Goal: Information Seeking & Learning: Learn about a topic

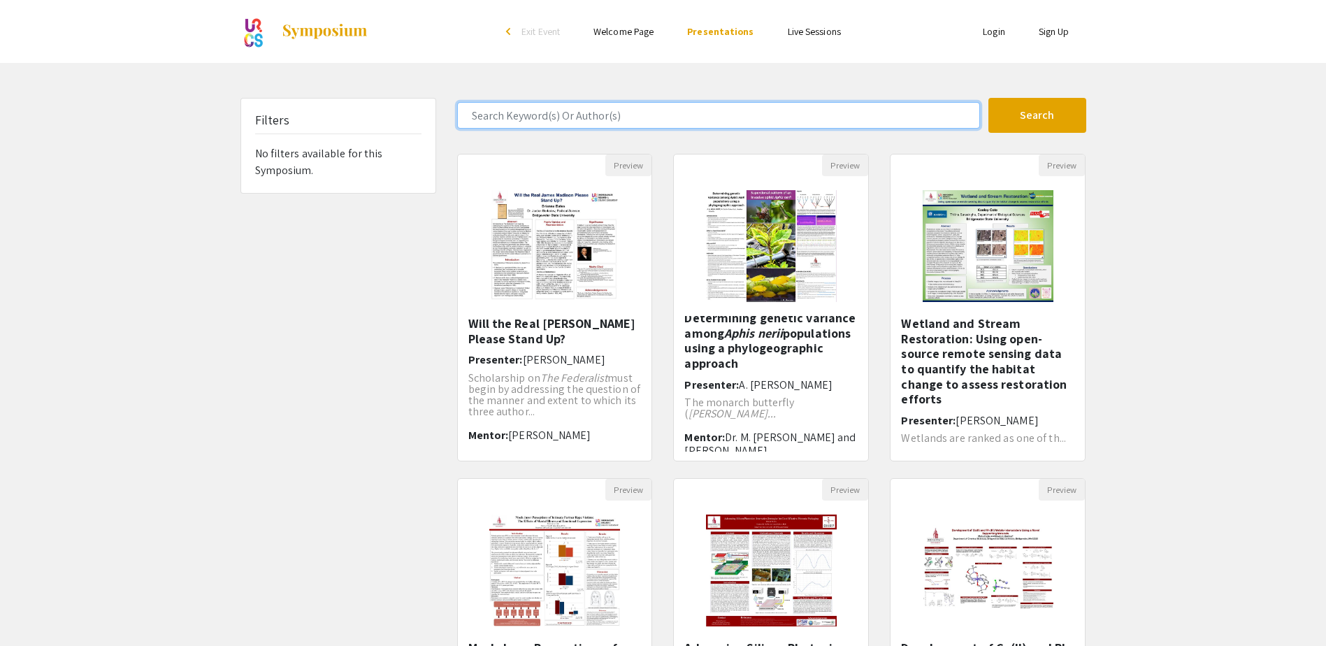
click at [588, 126] on input "Search Keyword(s) Or Author(s)" at bounding box center [718, 115] width 523 height 27
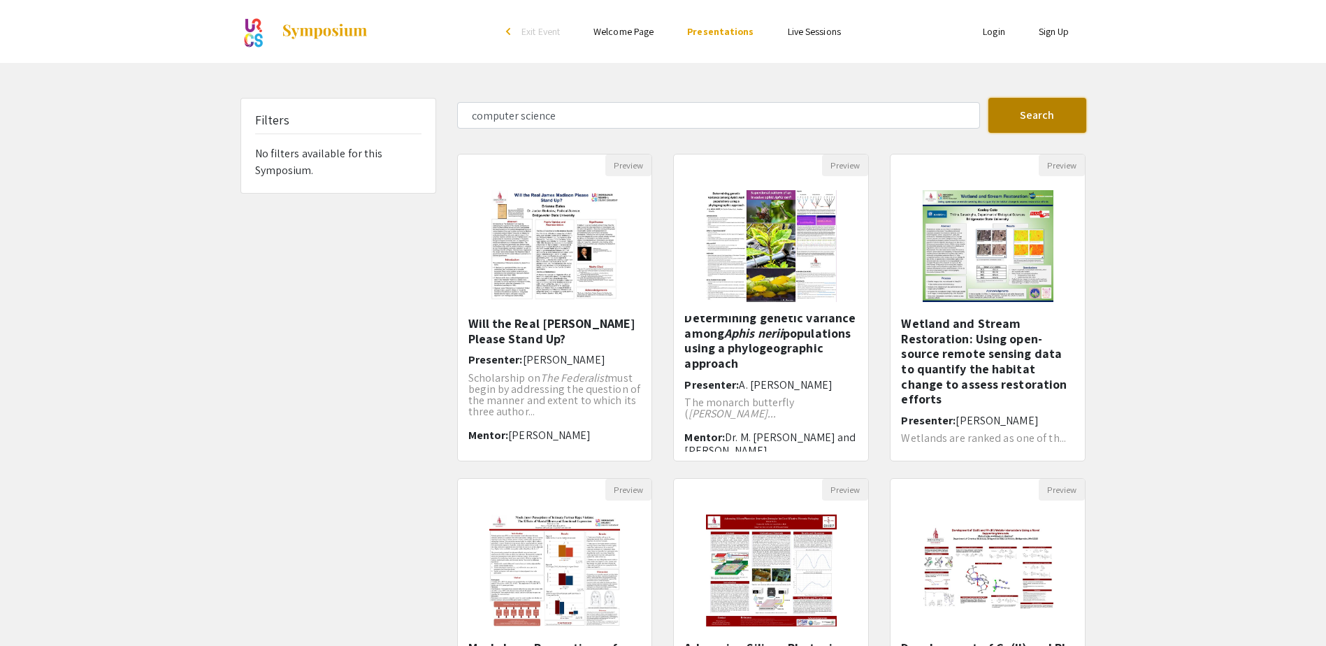
click at [1015, 119] on button "Search" at bounding box center [1037, 115] width 98 height 35
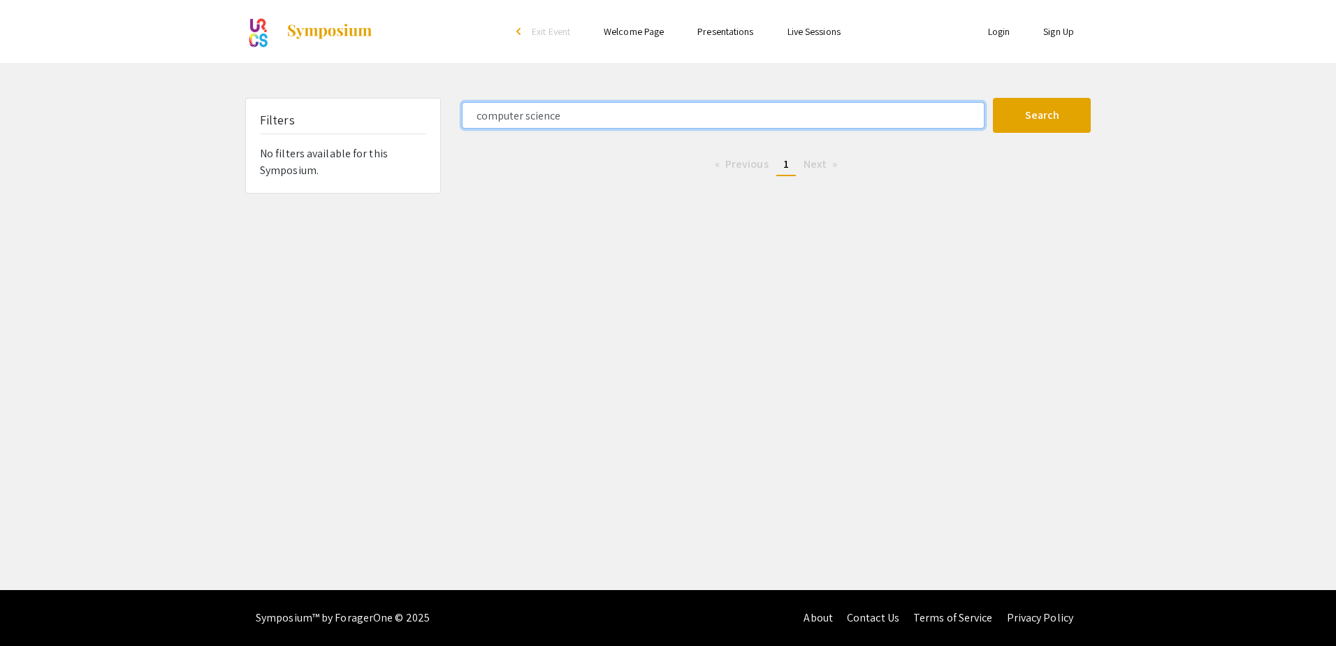
drag, startPoint x: 586, startPoint y: 123, endPoint x: 261, endPoint y: 100, distance: 325.8
click at [261, 100] on div "Filters No filters available for this Symposium. computer science Search 0 Resu…" at bounding box center [668, 146] width 867 height 96
type input "t"
type input "coding"
click at [993, 98] on button "Search" at bounding box center [1042, 115] width 98 height 35
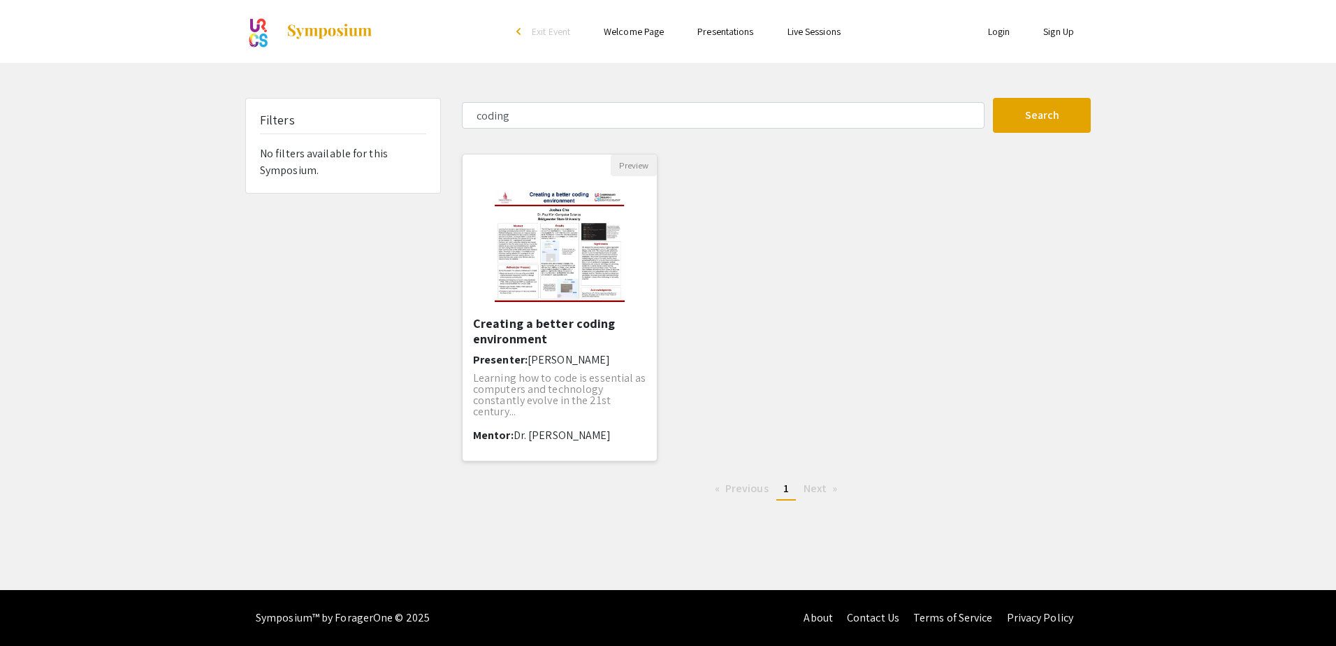
click at [507, 319] on h5 "Creating a better coding environment" at bounding box center [559, 331] width 173 height 30
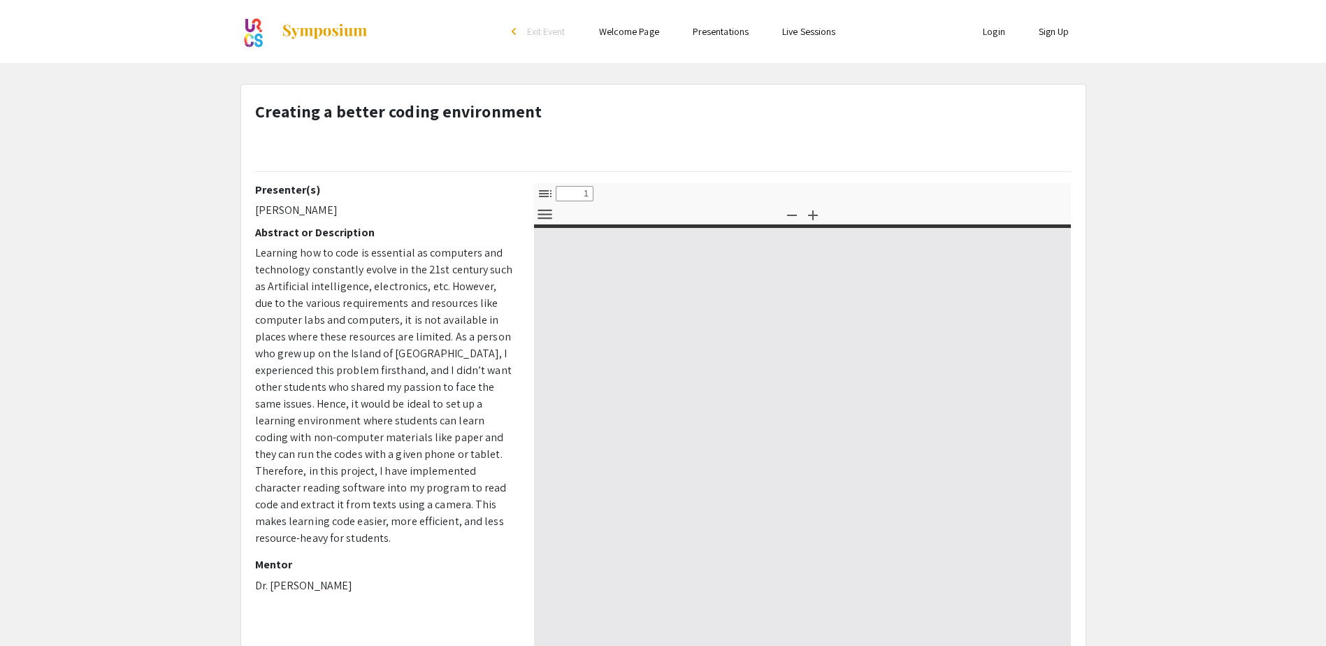
select select "custom"
type input "0"
select select "custom"
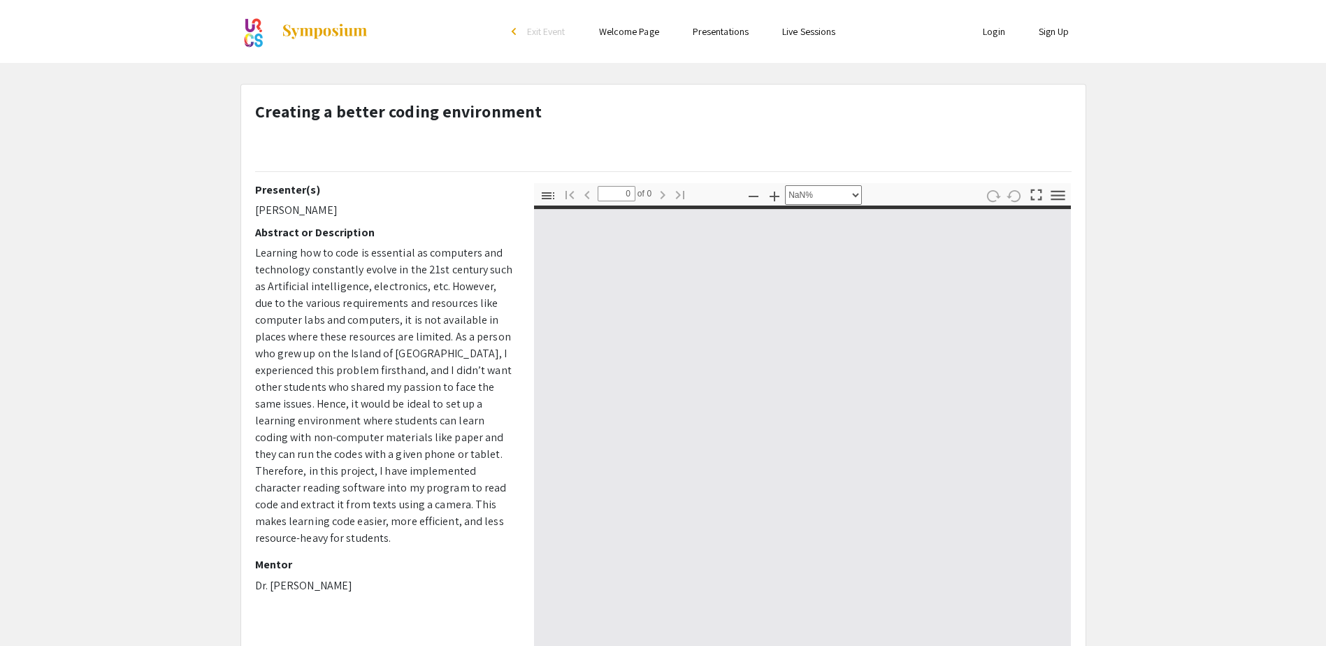
type input "1"
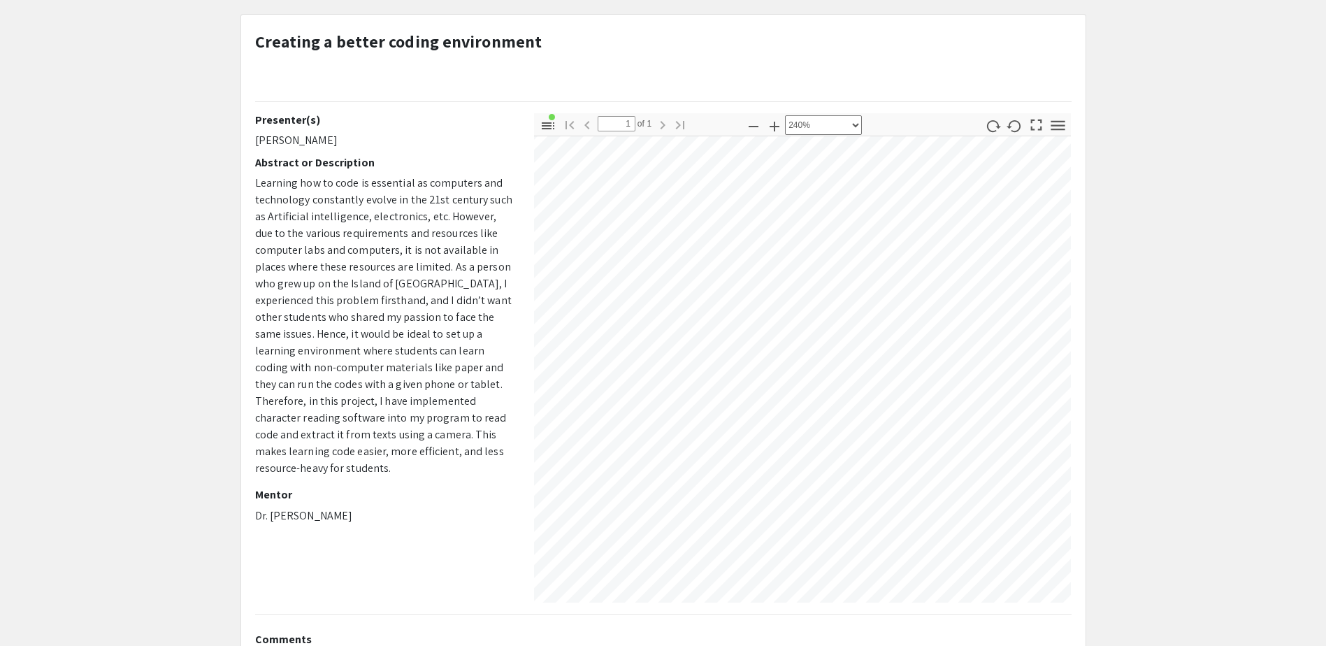
scroll to position [4028, 3749]
click at [824, 121] on select "Automatic Zoom Actual Size Page Fit Page Width 50% 100% 125% 150% 200% 300% 400…" at bounding box center [823, 125] width 77 height 20
click at [785, 115] on select "Automatic Zoom Actual Size Page Fit Page Width 50% 100% 125% 150% 200% 300% 400…" at bounding box center [823, 125] width 77 height 20
click at [832, 129] on select "Automatic Zoom Actual Size Page Fit Page Width 50% 100% 125% 150% 200% 300% 400…" at bounding box center [823, 125] width 77 height 20
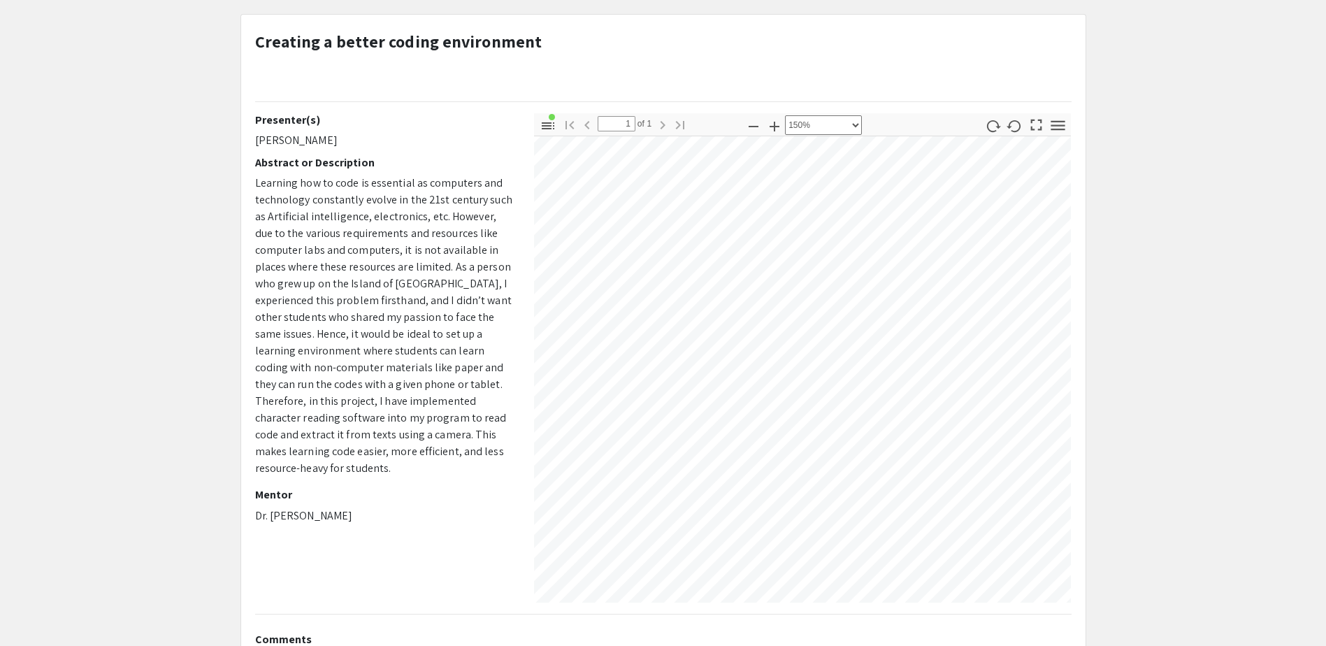
click at [1219, 314] on app-presentation "Creating a better coding environment Presenter(s) [PERSON_NAME] Abstract or Des…" at bounding box center [663, 442] width 1326 height 857
click at [248, 386] on div "Presenter(s) [PERSON_NAME] Abstract or Description Learning how to code is esse…" at bounding box center [663, 357] width 837 height 489
click at [482, 468] on div "Presenter(s) [PERSON_NAME] Abstract or Description Learning how to code is esse…" at bounding box center [663, 357] width 837 height 489
click at [811, 127] on select "Automatic Zoom Actual Size Page Fit Page Width 50% 100% 125% 150% 200% 300% 400…" at bounding box center [823, 125] width 77 height 20
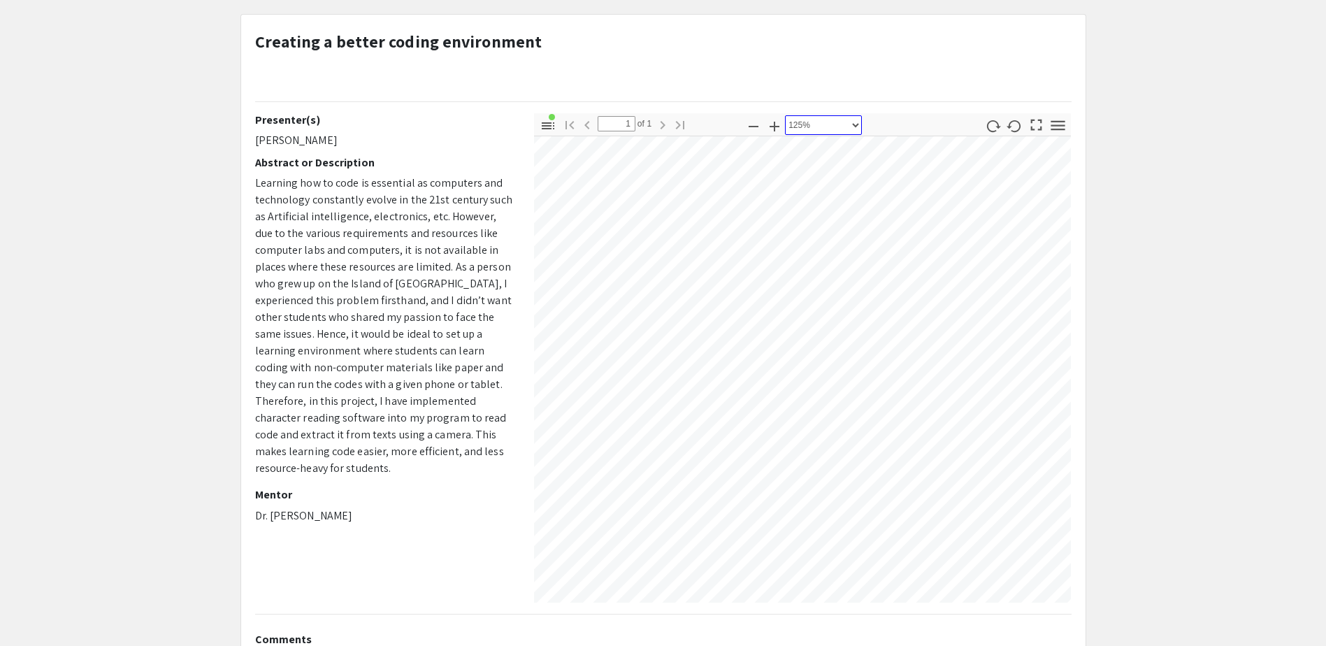
click at [785, 115] on select "Automatic Zoom Actual Size Page Fit Page Width 50% 100% 125% 150% 200% 300% 400…" at bounding box center [823, 125] width 77 height 20
click at [807, 126] on select "Automatic Zoom Actual Size Page Fit Page Width 50% 100% 125% 150% 200% 300% 400…" at bounding box center [823, 125] width 77 height 20
click at [785, 115] on select "Automatic Zoom Actual Size Page Fit Page Width 50% 100% 125% 150% 200% 300% 400…" at bounding box center [823, 125] width 77 height 20
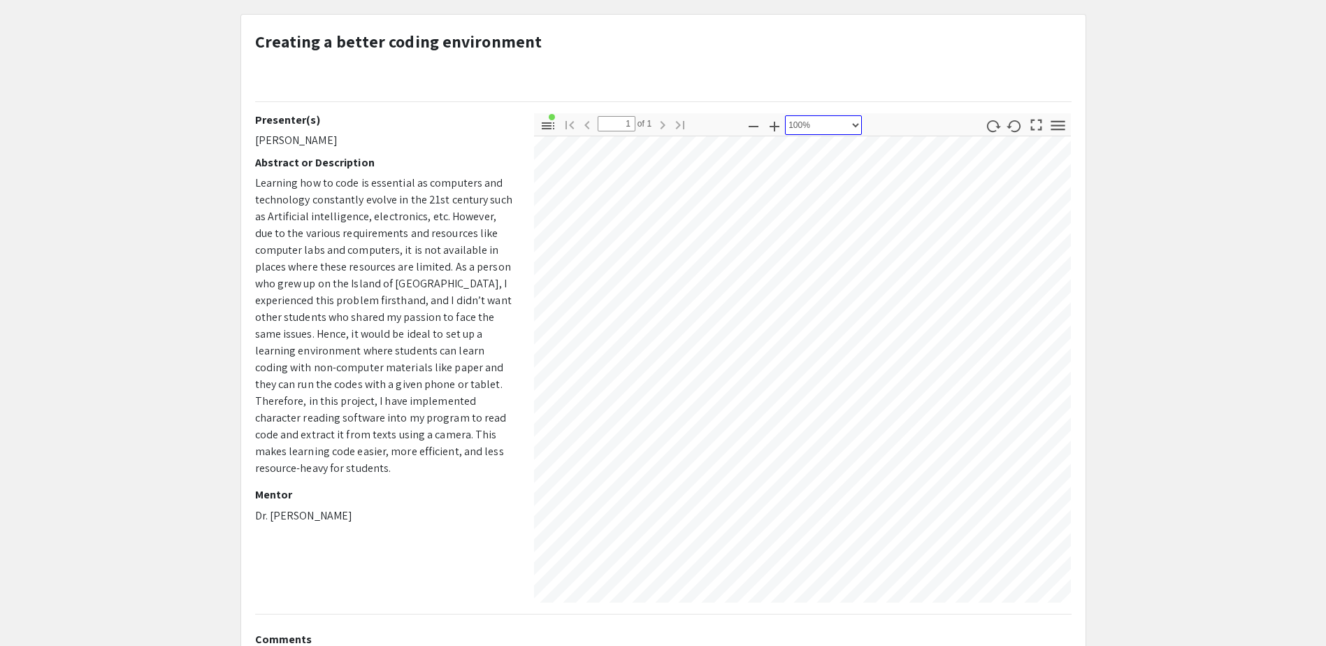
click at [828, 129] on select "Automatic Zoom Actual Size Page Fit Page Width 50% 100% 125% 150% 200% 300% 400…" at bounding box center [823, 125] width 77 height 20
click at [785, 115] on select "Automatic Zoom Actual Size Page Fit Page Width 50% 100% 125% 150% 200% 300% 400…" at bounding box center [823, 125] width 77 height 20
click at [1092, 211] on div "Creating a better coding environment Presenter(s) [PERSON_NAME] Abstract or Des…" at bounding box center [663, 442] width 867 height 857
click at [1017, 131] on icon "button" at bounding box center [1013, 126] width 14 height 12
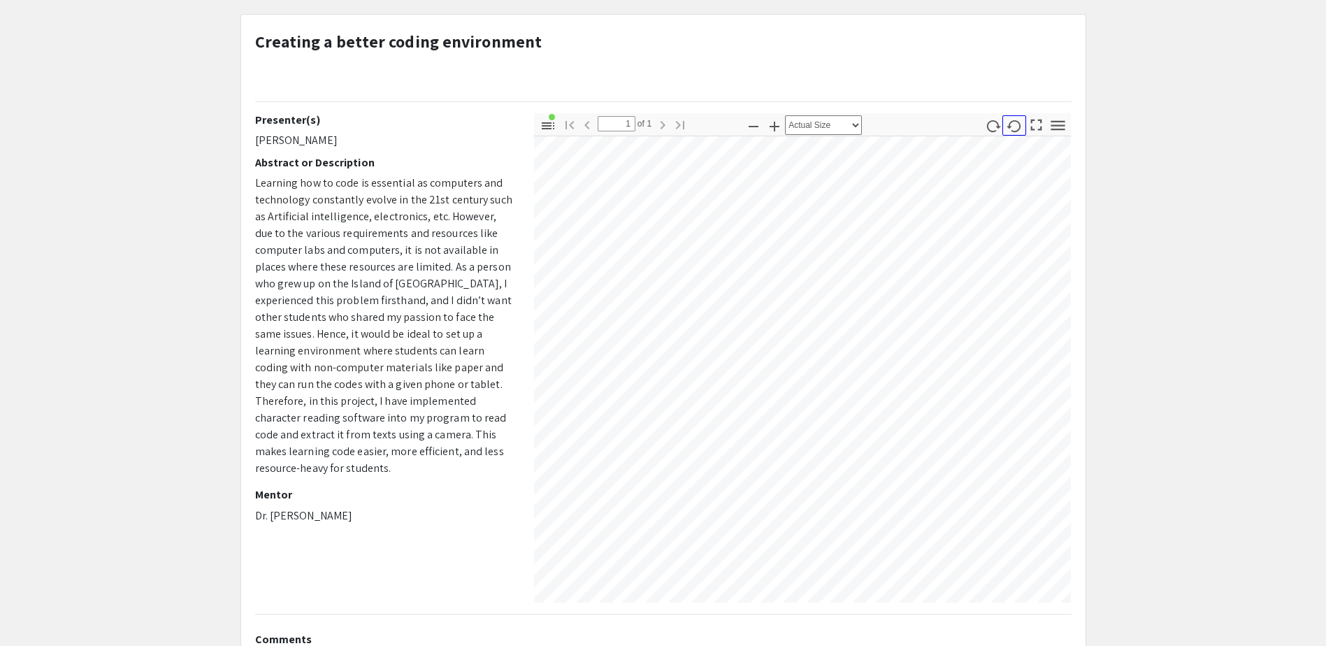
click at [1002, 123] on button "button" at bounding box center [1014, 125] width 24 height 20
click at [997, 123] on icon "button" at bounding box center [994, 126] width 14 height 12
click at [1011, 123] on icon "button" at bounding box center [1014, 126] width 16 height 16
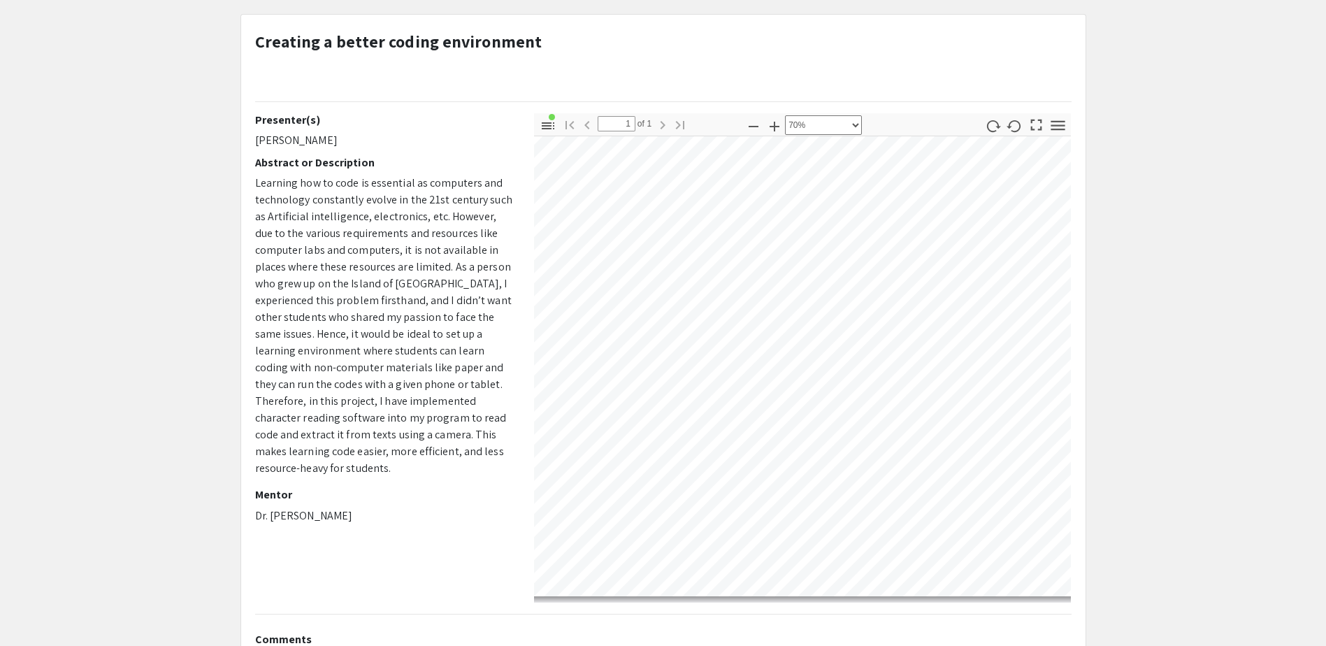
scroll to position [1062, 0]
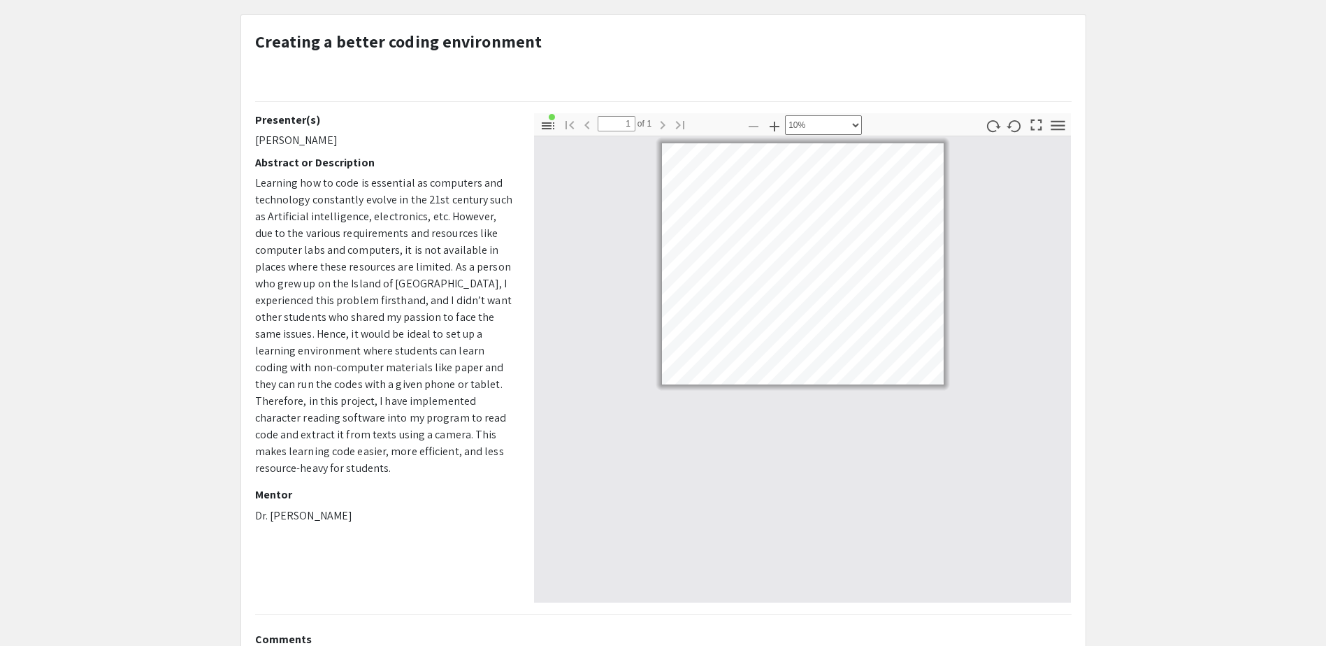
select select "custom"
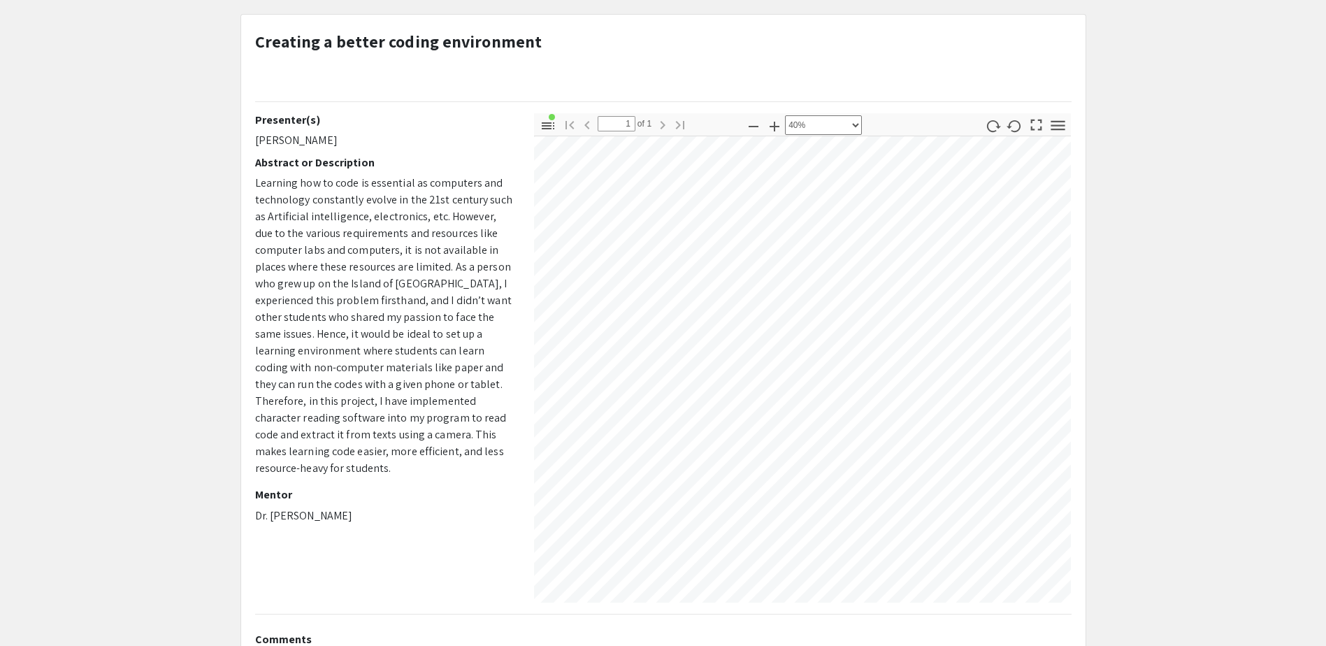
scroll to position [447, 225]
drag, startPoint x: 1221, startPoint y: 333, endPoint x: 1140, endPoint y: 352, distance: 83.2
click at [1147, 351] on app-presentation "Creating a better coding environment Presenter(s) [PERSON_NAME] Abstract or Des…" at bounding box center [663, 442] width 1326 height 857
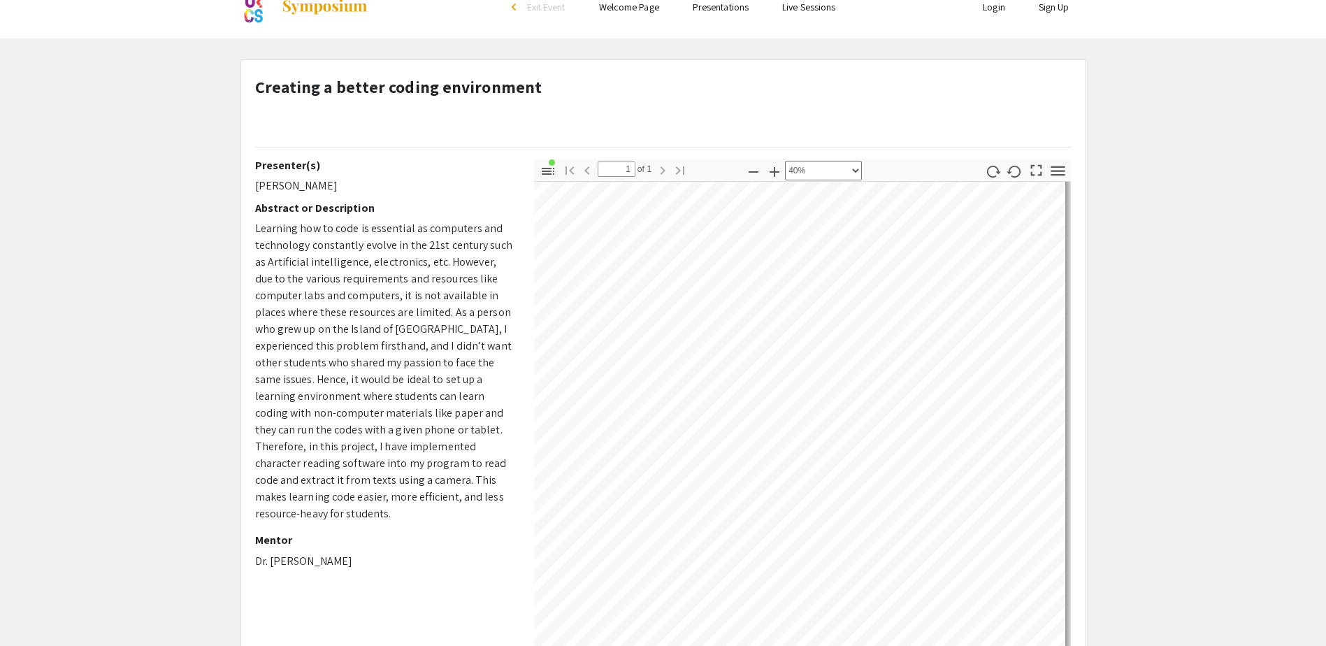
scroll to position [0, 0]
